Goal: Transaction & Acquisition: Purchase product/service

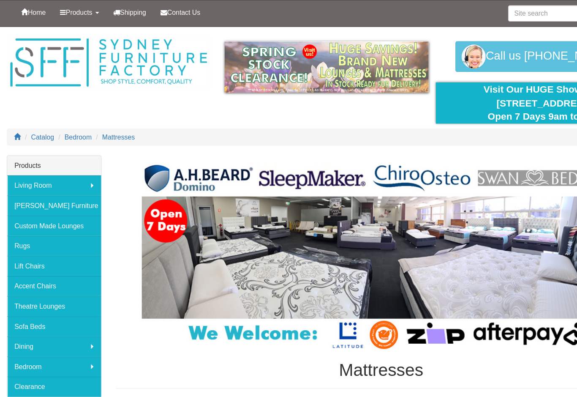
click at [106, 121] on span "Mattresses" at bounding box center [104, 120] width 29 height 7
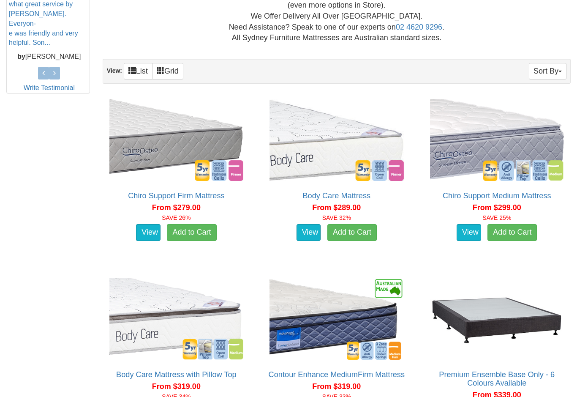
scroll to position [401, 0]
click at [306, 230] on link "View" at bounding box center [309, 232] width 25 height 17
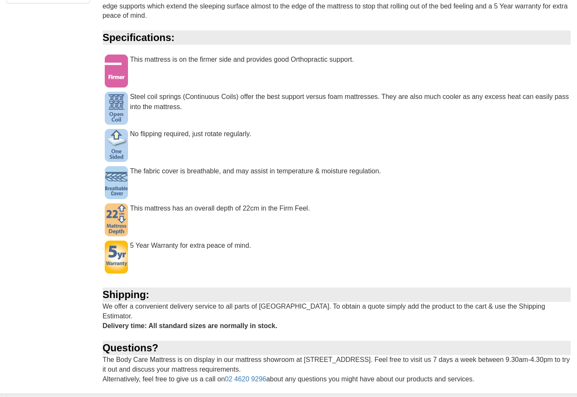
scroll to position [486, 0]
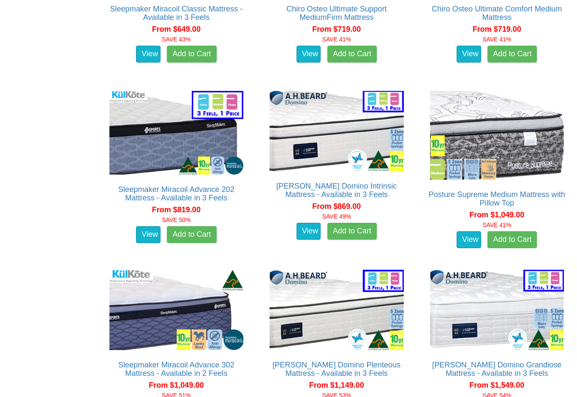
scroll to position [1476, 0]
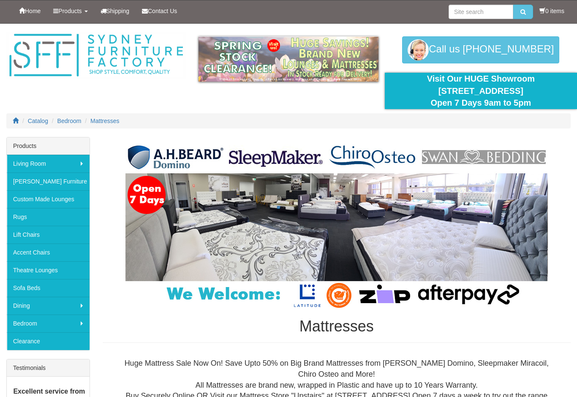
scroll to position [0, 0]
